Goal: Task Accomplishment & Management: Manage account settings

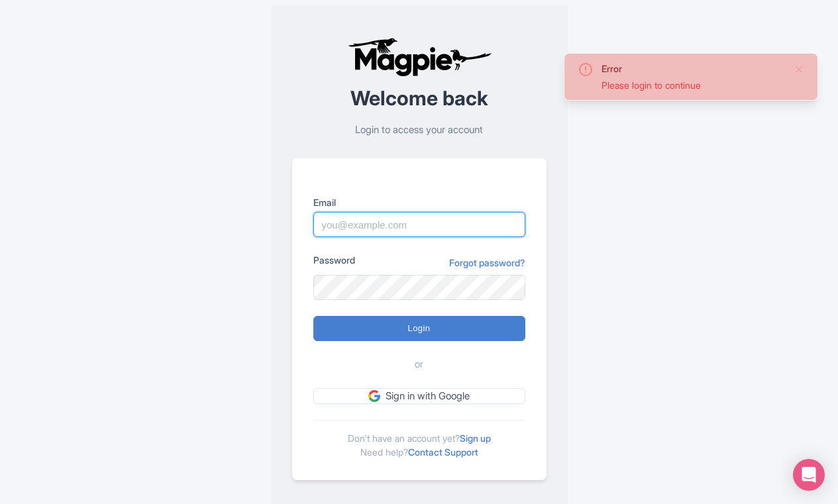
type input "[EMAIL_ADDRESS][DOMAIN_NAME]"
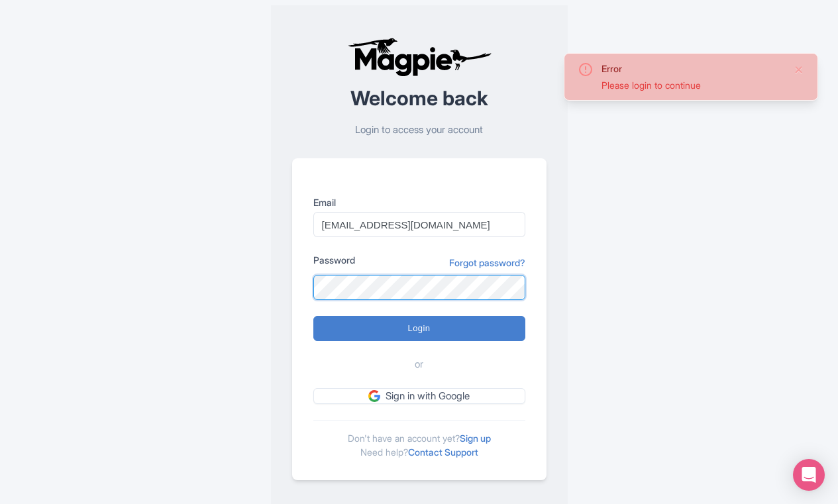
click at [419, 328] on input "Login" at bounding box center [419, 328] width 212 height 25
type input "Logging in..."
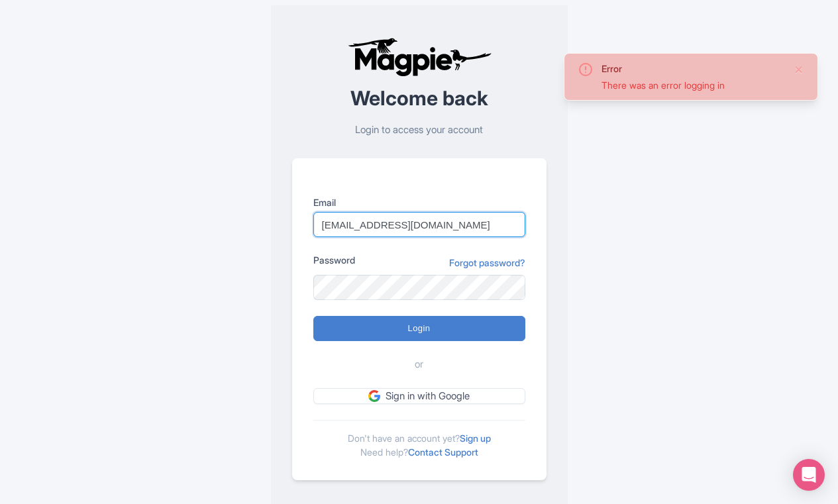
click at [419, 328] on input "Login" at bounding box center [419, 328] width 212 height 25
type input "Logging in..."
click at [563, 308] on div "Welcome back Login to access your account Email [EMAIL_ADDRESS][DOMAIN_NAME] Pa…" at bounding box center [419, 258] width 297 height 507
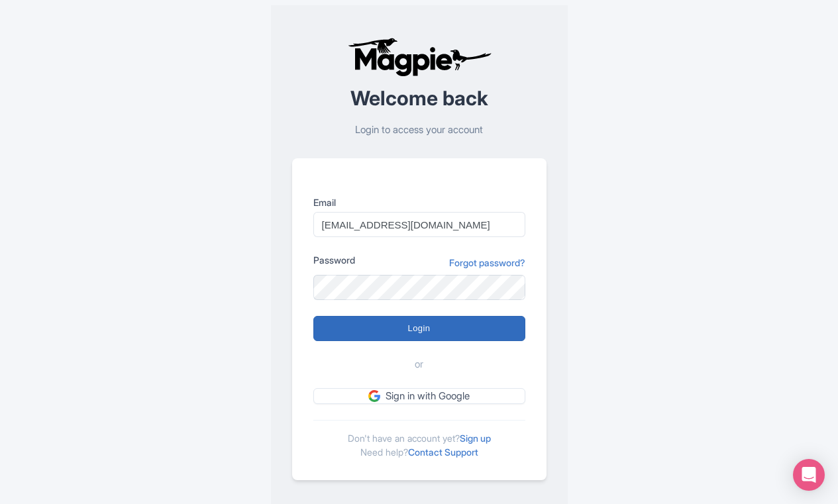
click at [474, 333] on input "Login" at bounding box center [419, 328] width 212 height 25
type input "Logging in..."
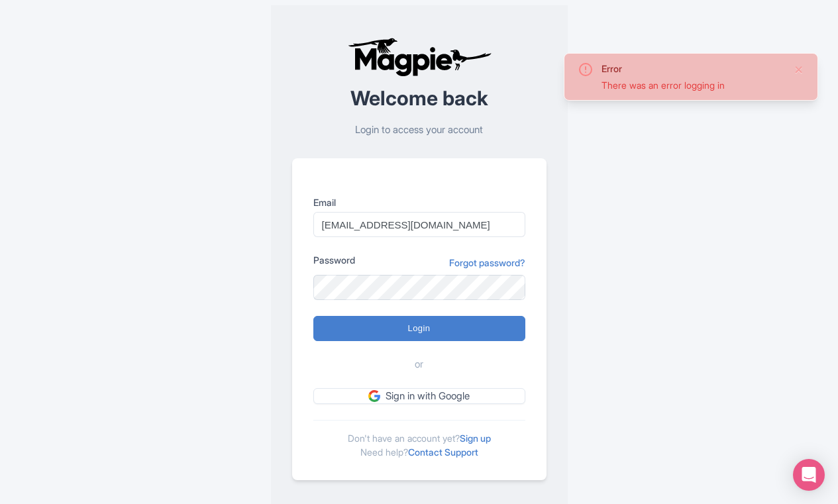
click at [539, 310] on div "Email [EMAIL_ADDRESS][DOMAIN_NAME] Password Forgot password? Login or Sign in w…" at bounding box center [419, 319] width 254 height 322
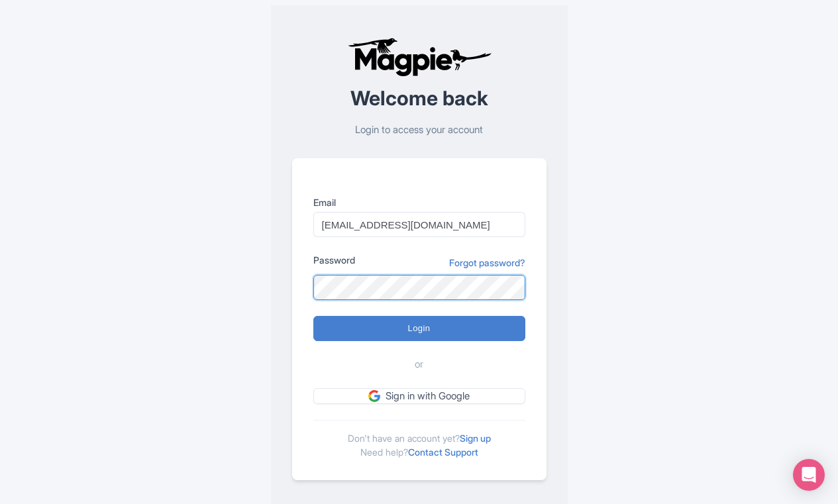
click at [419, 328] on input "Login" at bounding box center [419, 328] width 212 height 25
type input "Logging in..."
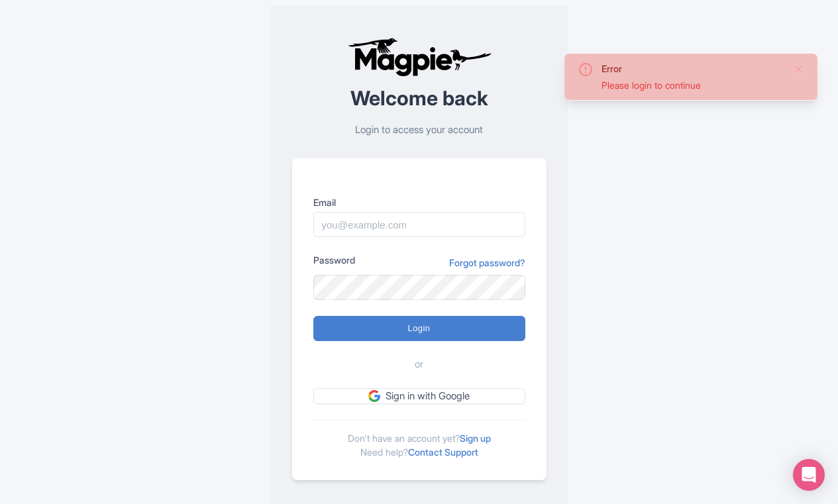
scroll to position [13, 0]
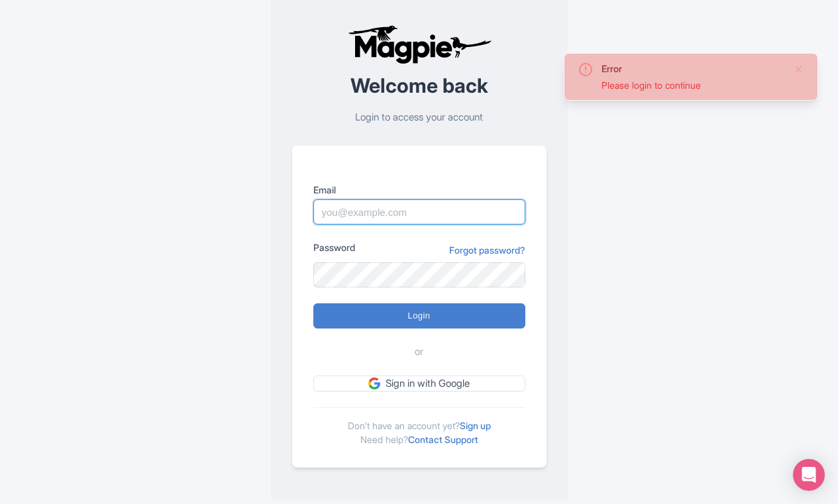
type input "[EMAIL_ADDRESS][DOMAIN_NAME]"
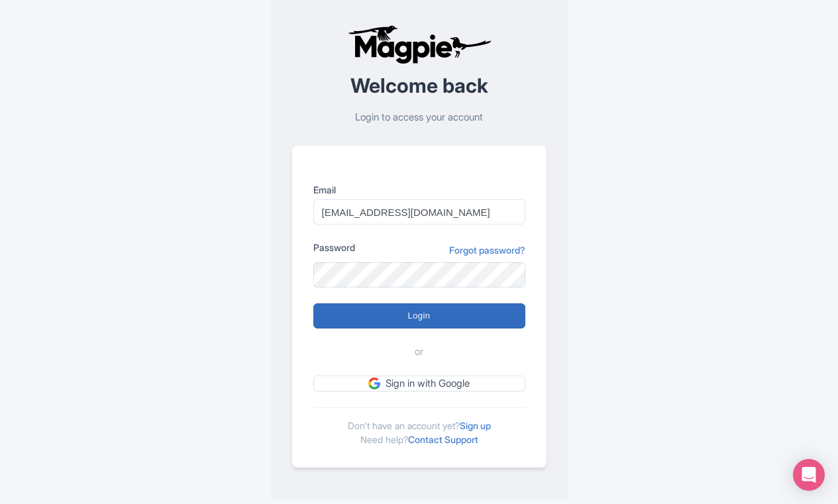
click at [457, 315] on input "Login" at bounding box center [419, 315] width 212 height 25
type input "Logging in..."
